Goal: Task Accomplishment & Management: Use online tool/utility

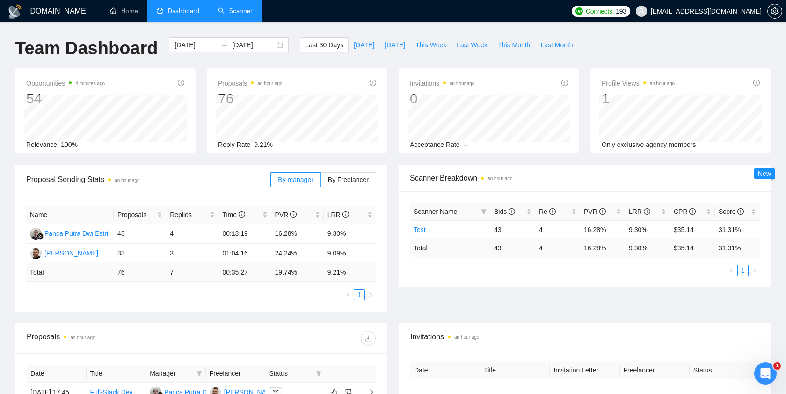
click at [237, 8] on link "Scanner" at bounding box center [235, 11] width 35 height 8
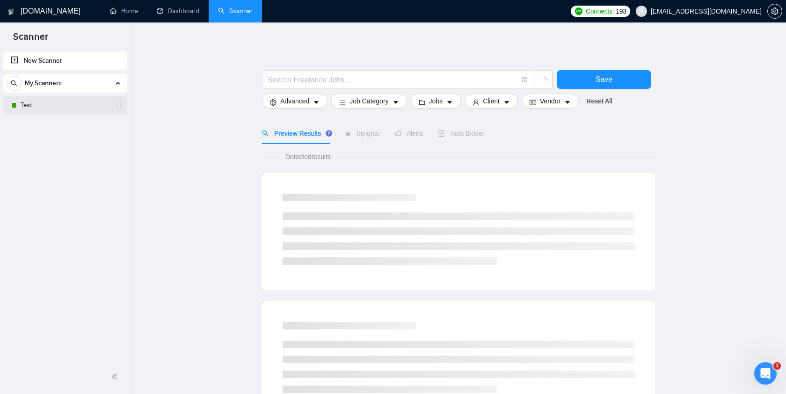
click at [58, 103] on link "Test" at bounding box center [65, 105] width 89 height 19
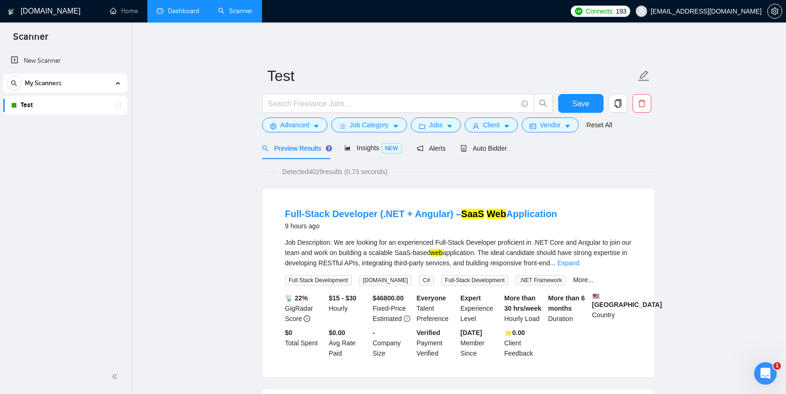
click at [186, 11] on link "Dashboard" at bounding box center [178, 11] width 43 height 8
